Goal: Register for event/course

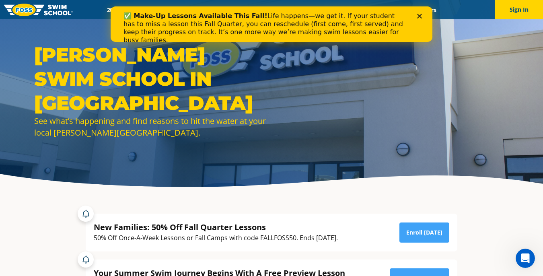
click at [420, 14] on icon "Close" at bounding box center [419, 16] width 5 height 5
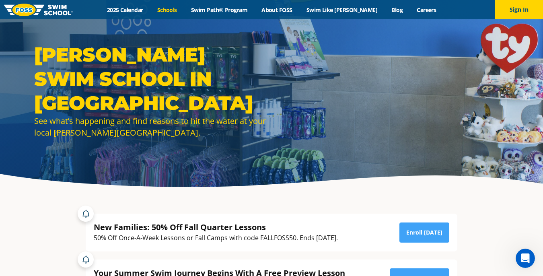
click at [182, 10] on link "Schools" at bounding box center [167, 10] width 34 height 8
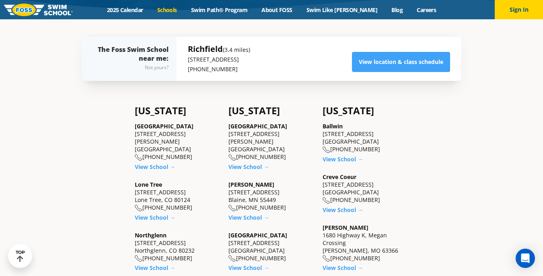
scroll to position [185, 0]
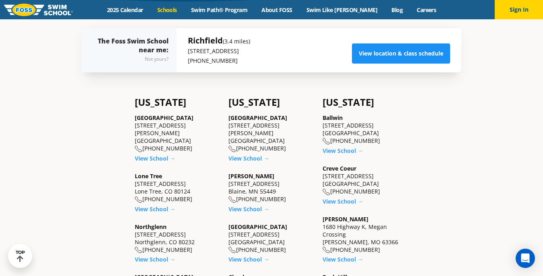
click at [381, 51] on link "View location & class schedule" at bounding box center [401, 53] width 98 height 20
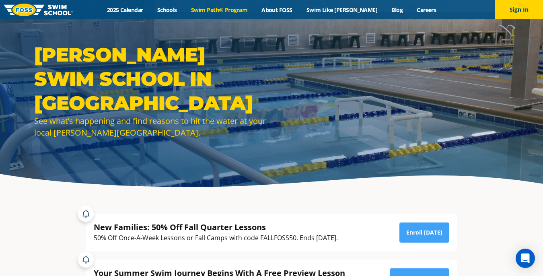
click at [241, 10] on link "Swim Path® Program" at bounding box center [219, 10] width 70 height 8
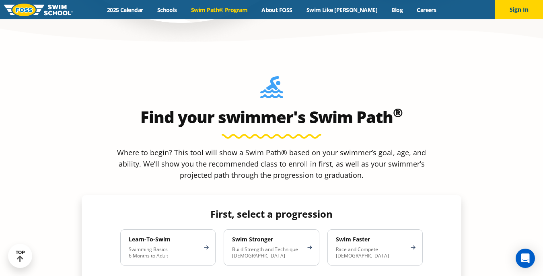
scroll to position [673, 0]
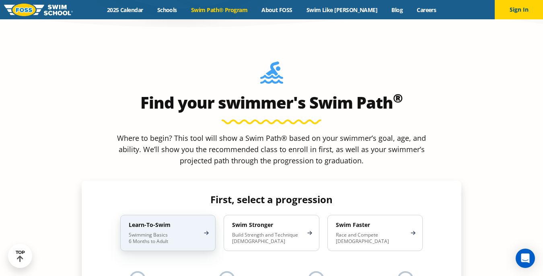
click at [193, 232] on p "Swimming Basics 6 Months to Adult" at bounding box center [164, 238] width 70 height 13
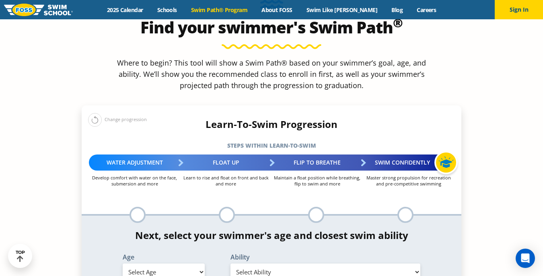
scroll to position [752, 0]
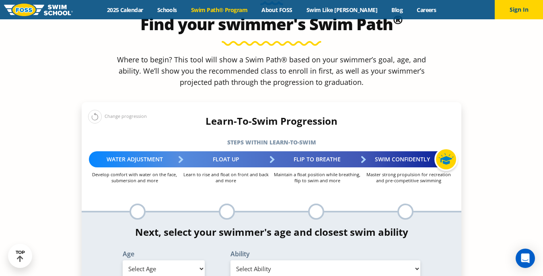
select select "6-months---1-year"
select select "6-months---1-year-first-in-water-experience"
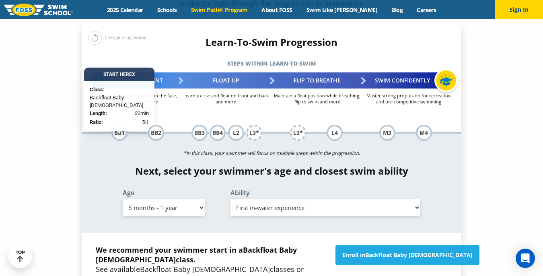
scroll to position [832, 0]
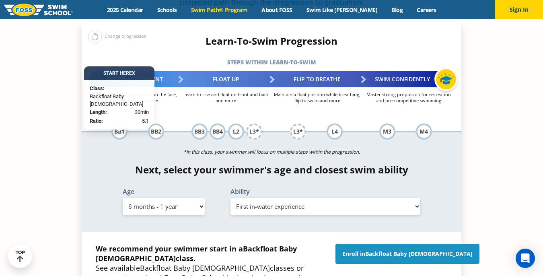
click at [392, 244] on link "Enroll in Backfloat Baby 1" at bounding box center [407, 254] width 144 height 20
